Goal: Check status

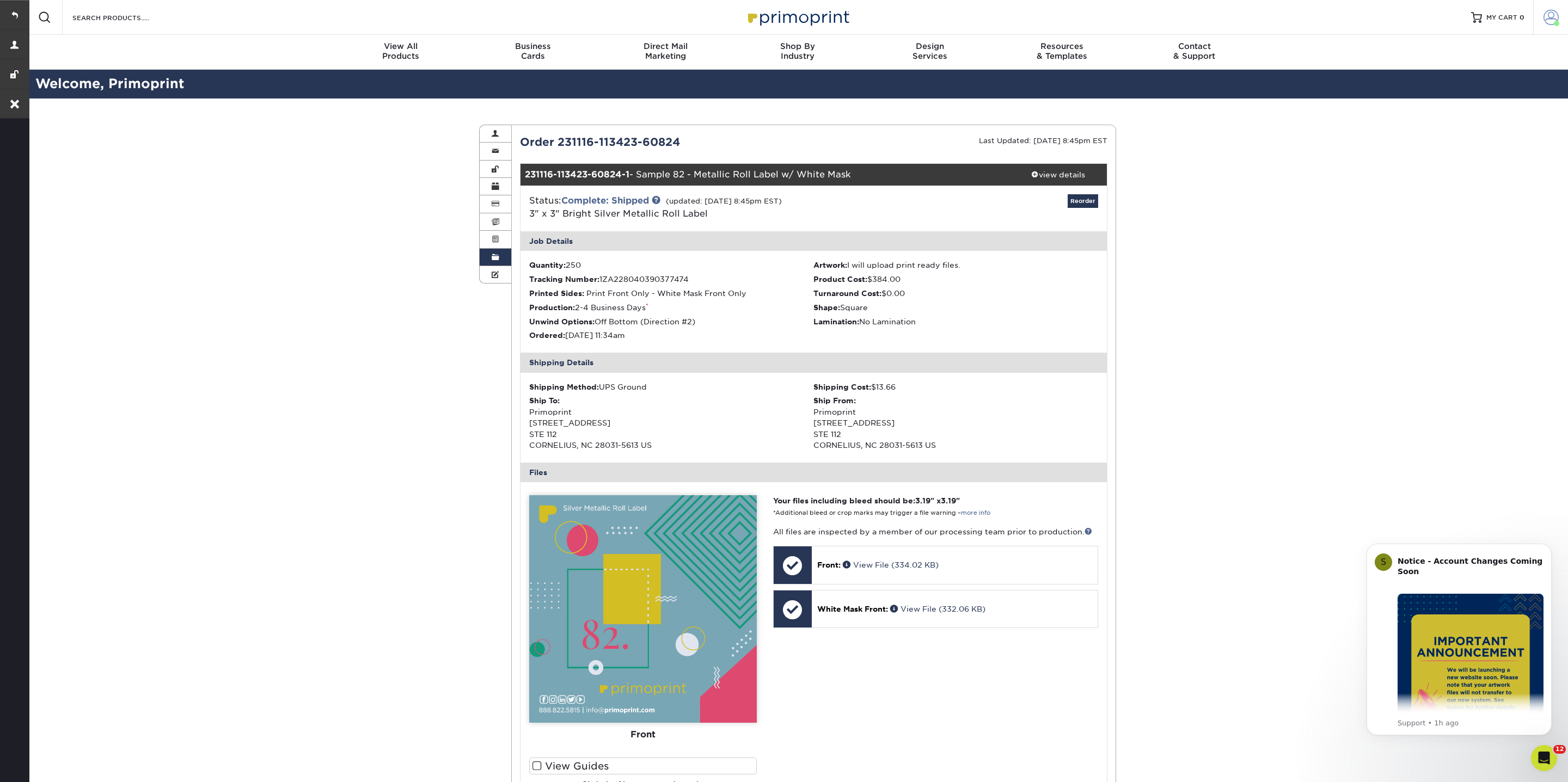
click at [1555, 15] on span at bounding box center [1551, 17] width 15 height 15
click at [1435, 153] on link "Order History" at bounding box center [1486, 156] width 137 height 15
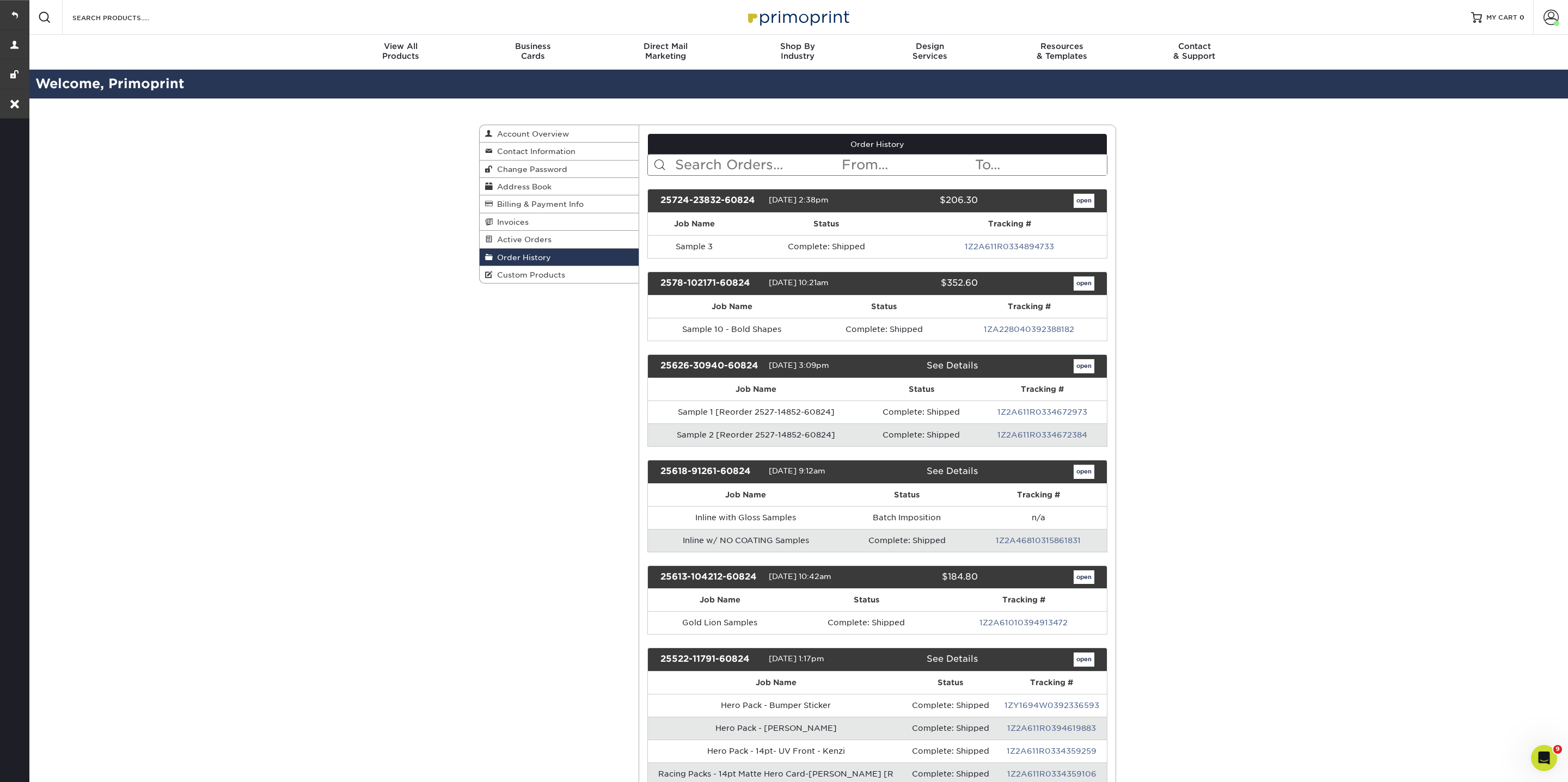
click at [727, 162] on input "text" at bounding box center [757, 165] width 167 height 21
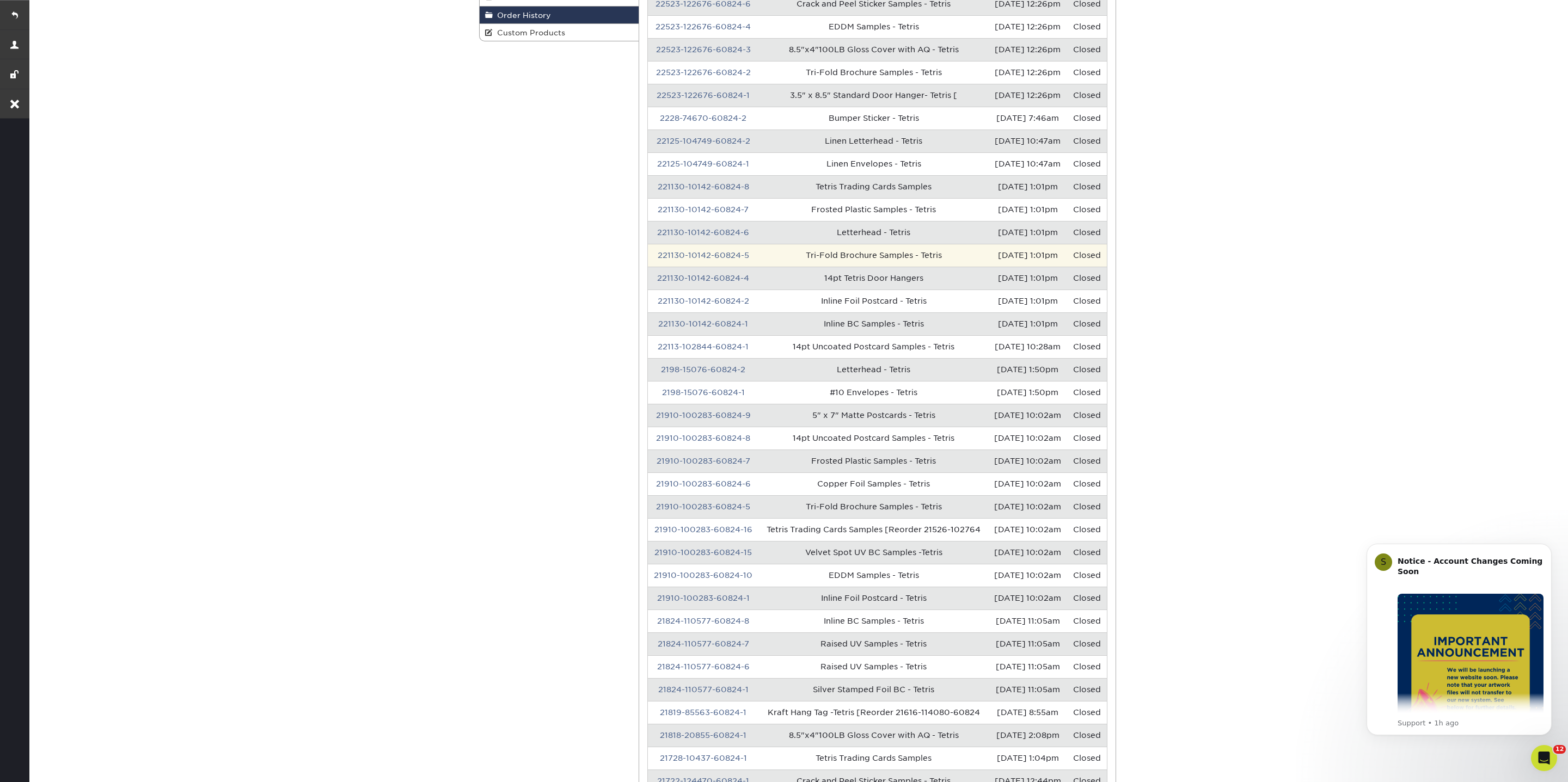
scroll to position [243, 0]
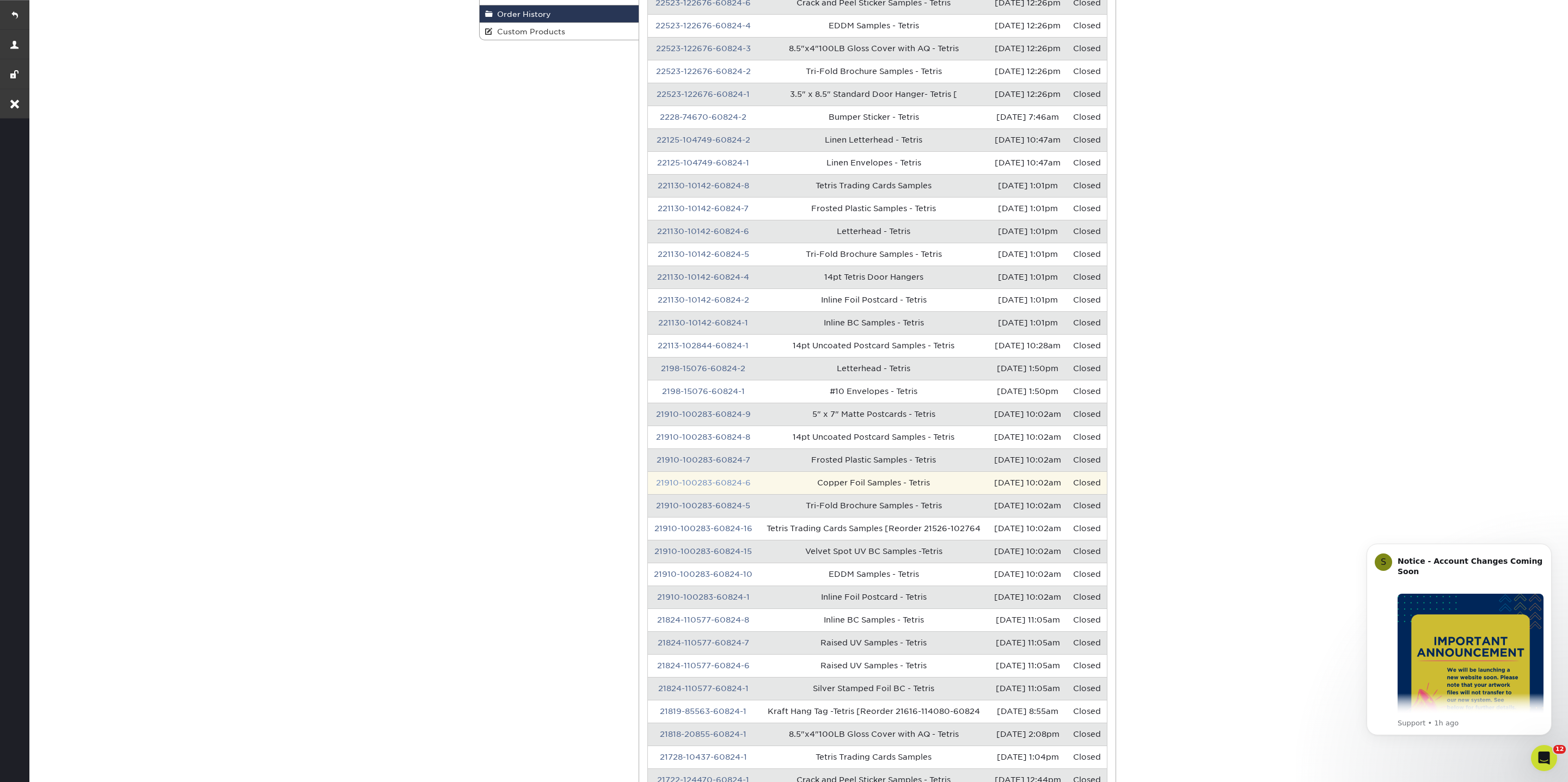
click at [723, 487] on link "21910-100283-60824-6" at bounding box center [704, 483] width 95 height 9
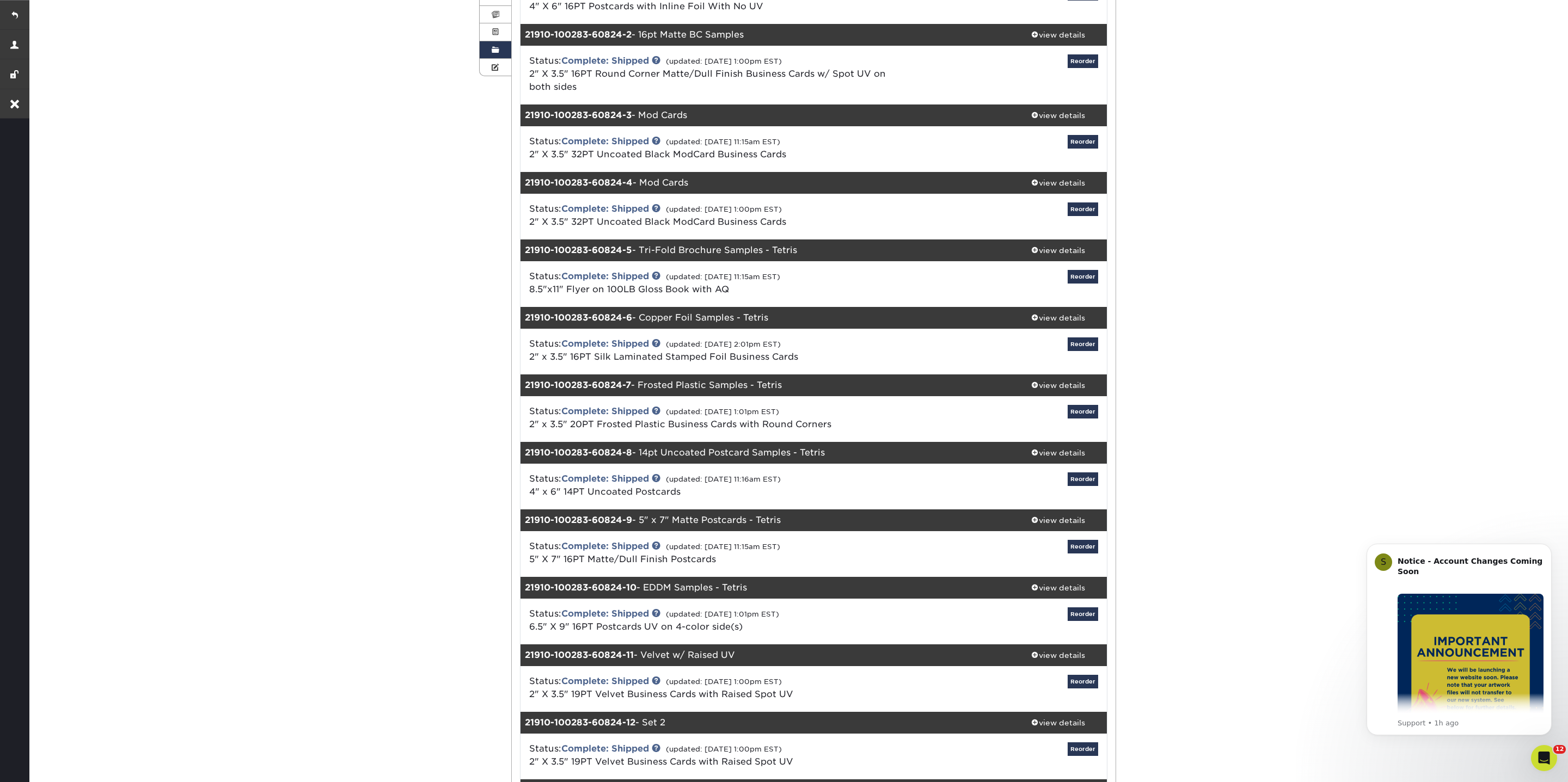
scroll to position [208, 0]
click at [1034, 315] on span at bounding box center [1035, 316] width 8 height 8
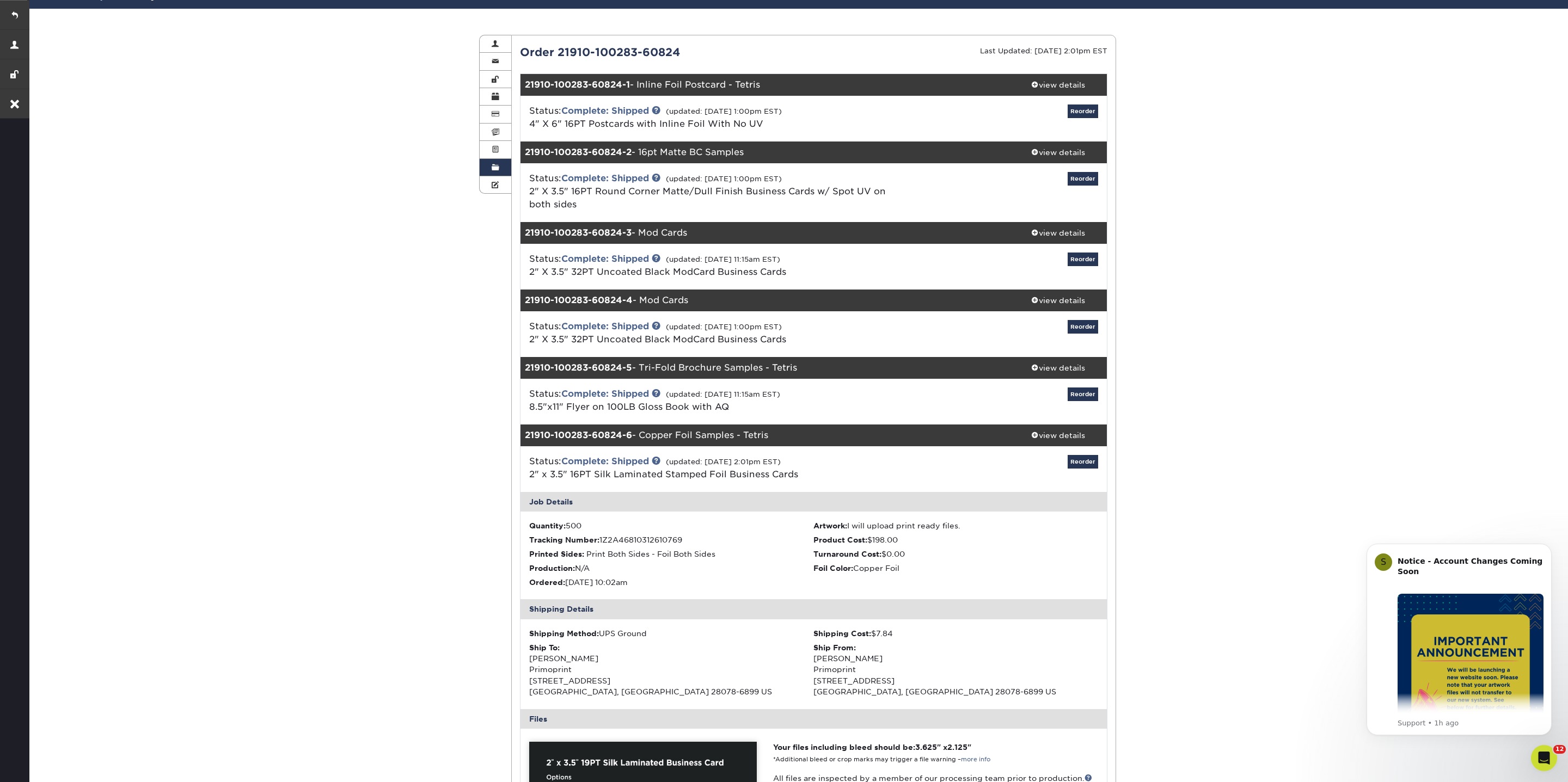
scroll to position [0, 0]
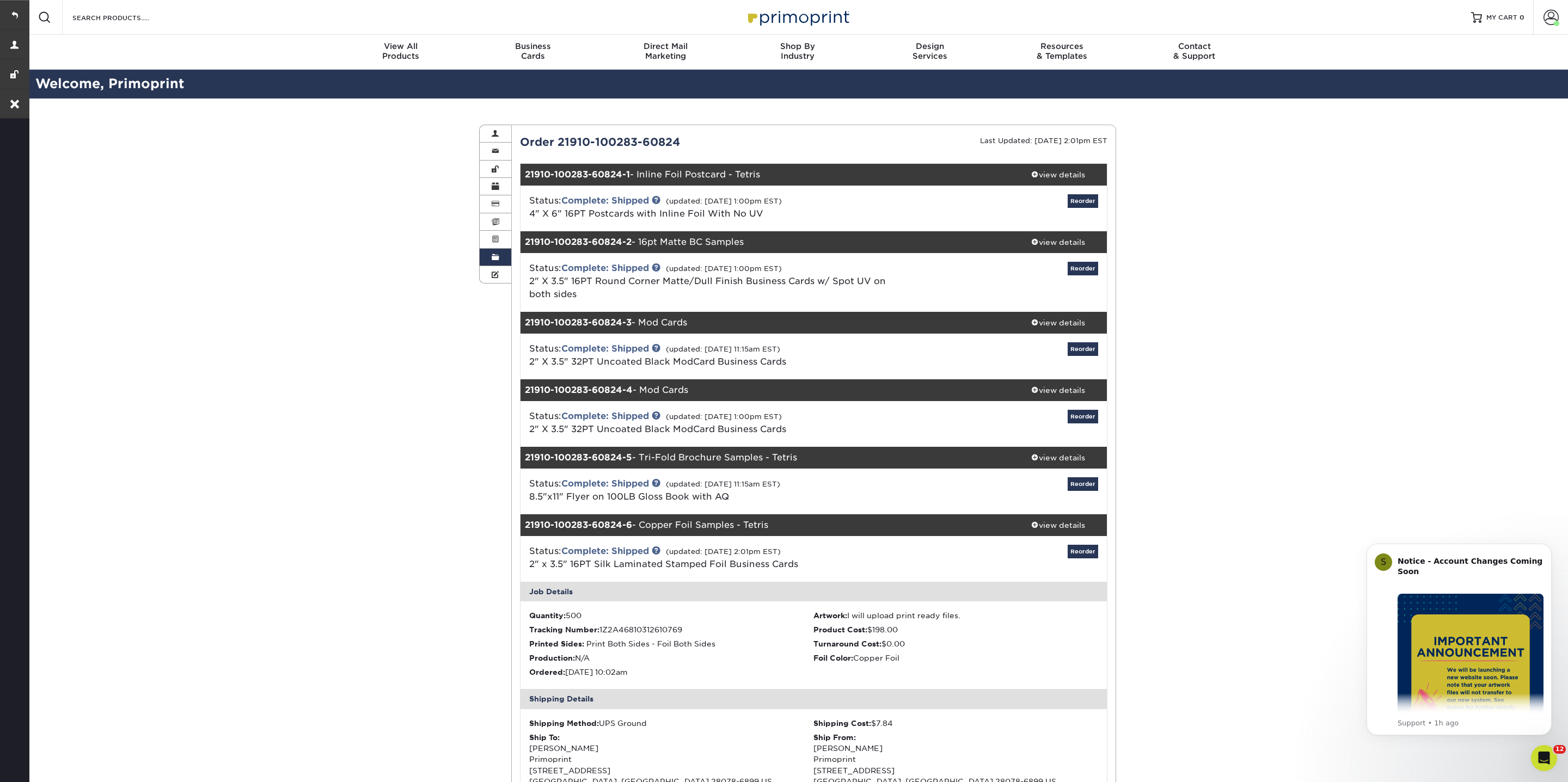
click at [497, 257] on span at bounding box center [495, 257] width 8 height 9
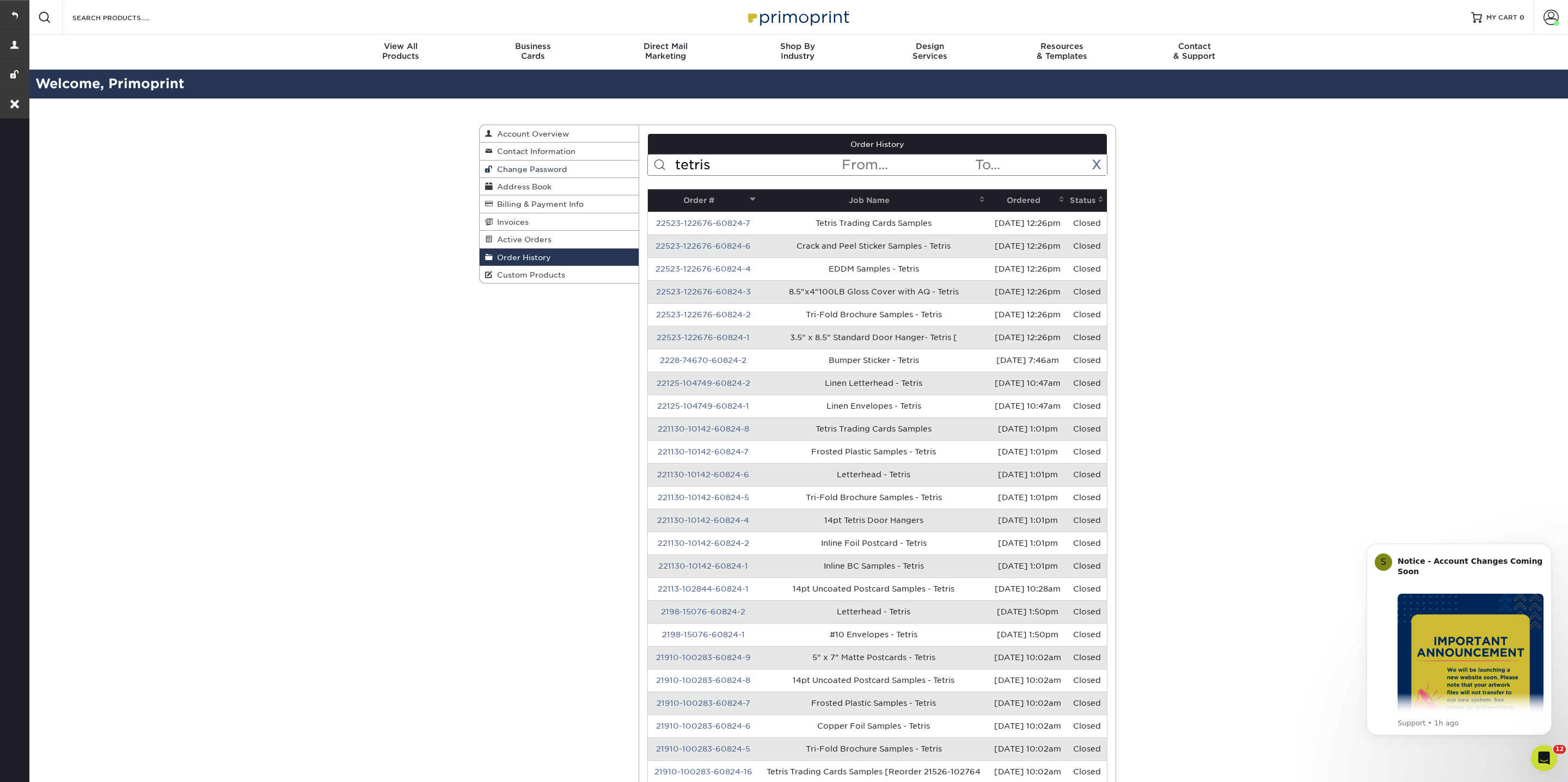
drag, startPoint x: 709, startPoint y: 167, endPoint x: 608, endPoint y: 167, distance: 101.0
click at [608, 125] on div "Order History Account Overview Contact Information Change Password Address Book…" at bounding box center [797, 125] width 637 height 0
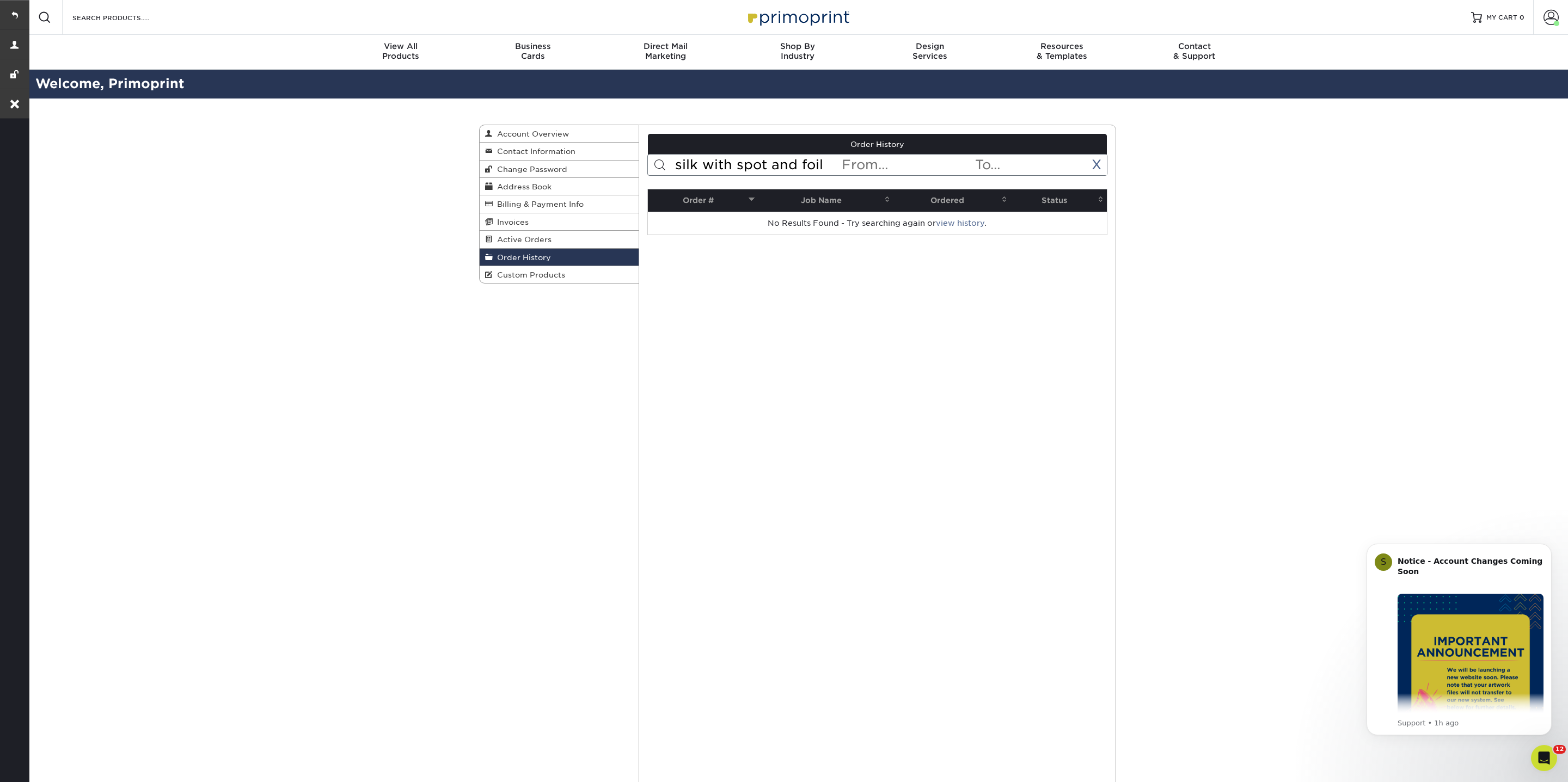
drag, startPoint x: 827, startPoint y: 165, endPoint x: 656, endPoint y: 165, distance: 171.0
click at [656, 165] on form "silk with spot and foil < Prev Next > Aug 2025 Sun Mon Tue Wed Thu Fri Sat 1 2 …" at bounding box center [877, 165] width 461 height 22
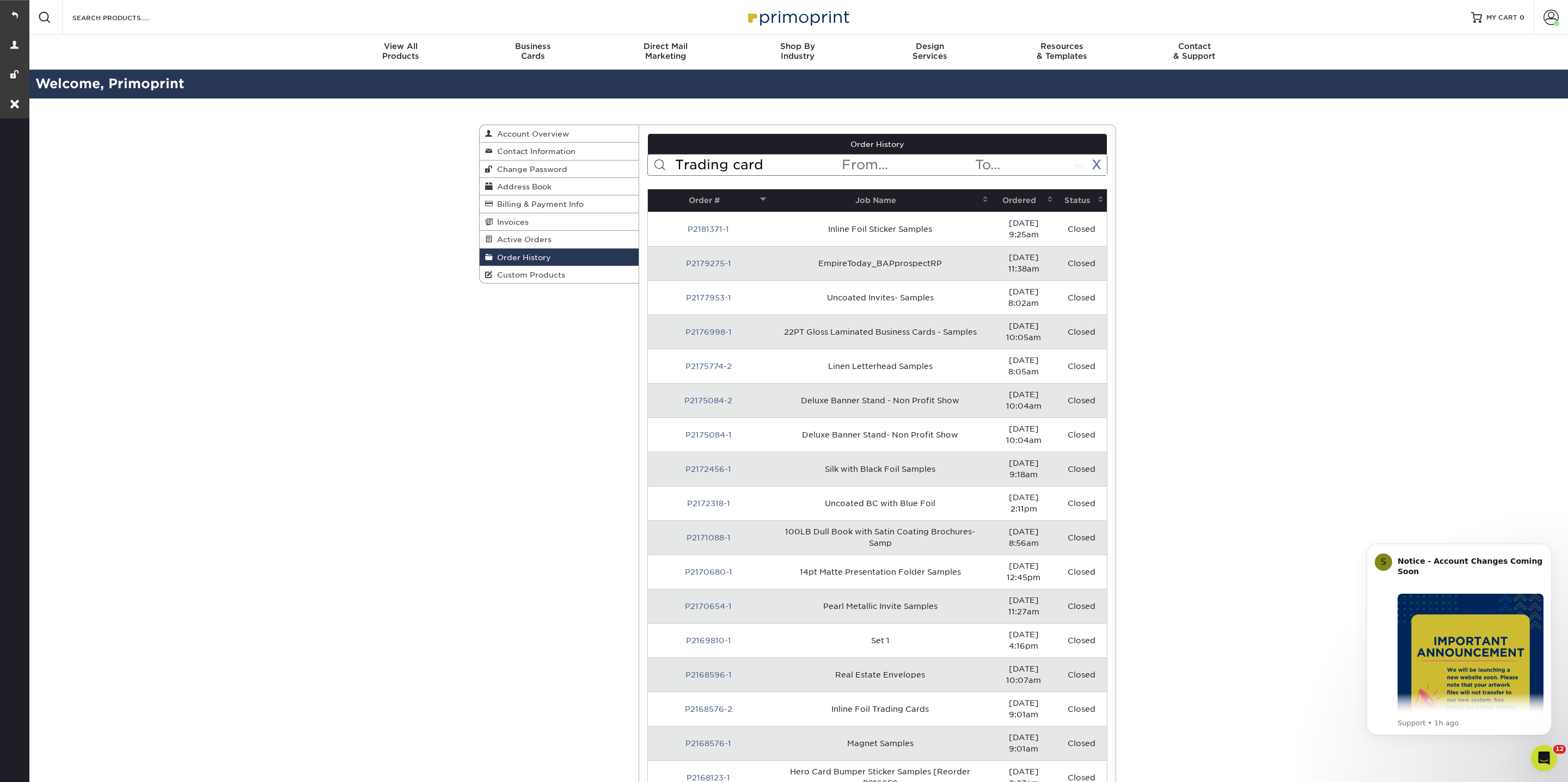
type input "Trading card"
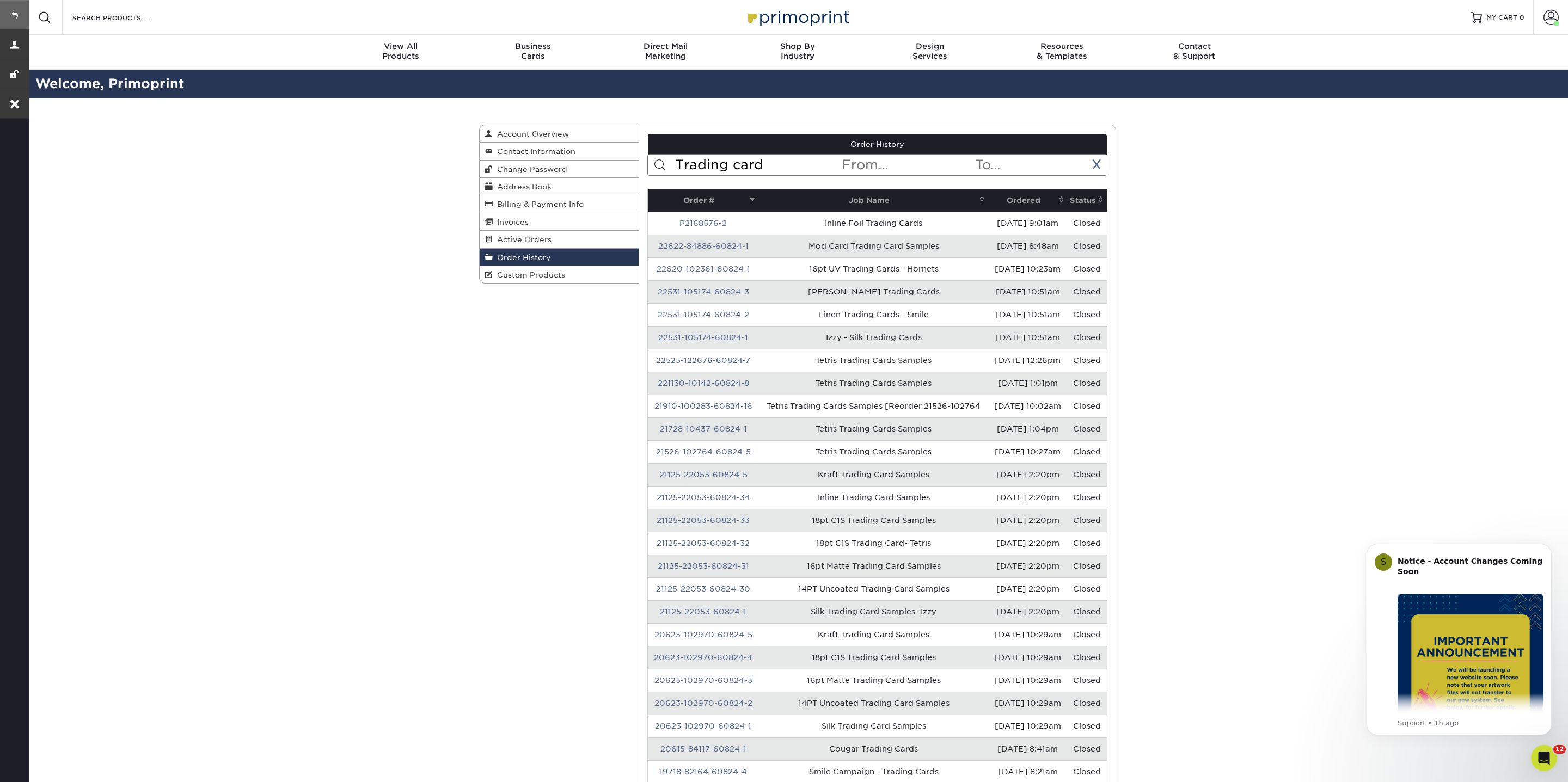
click at [13, 15] on link at bounding box center [15, 15] width 29 height 29
